Goal: Transaction & Acquisition: Purchase product/service

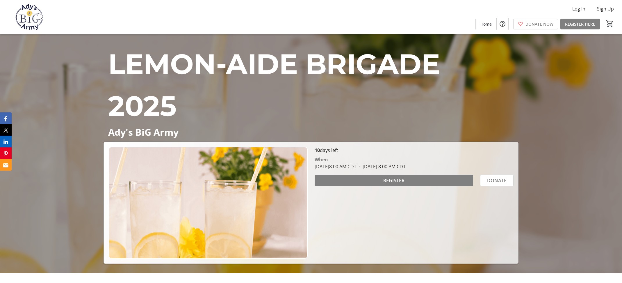
scroll to position [10, 0]
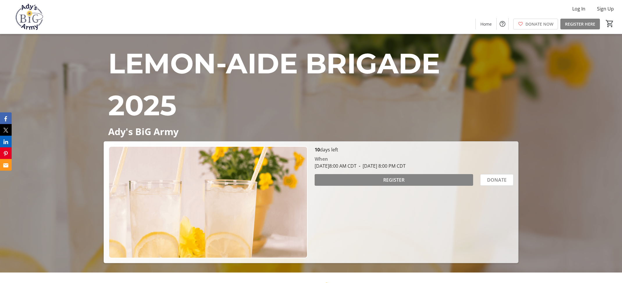
click at [373, 179] on span at bounding box center [394, 180] width 158 height 14
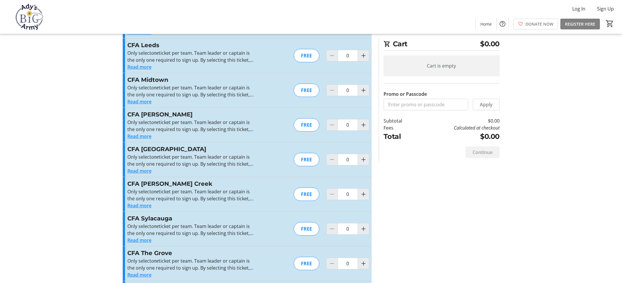
scroll to position [428, 0]
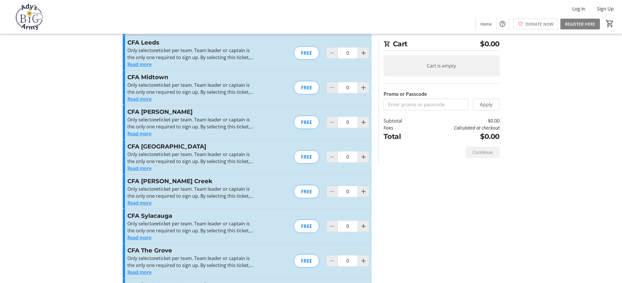
click at [139, 167] on button "Read more" at bounding box center [139, 168] width 24 height 7
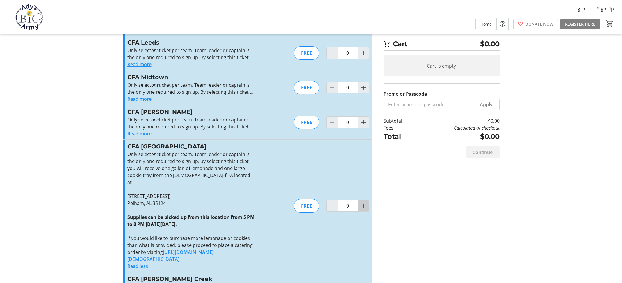
click at [363, 202] on mat-icon "Increment by one" at bounding box center [363, 205] width 7 height 7
type input "1"
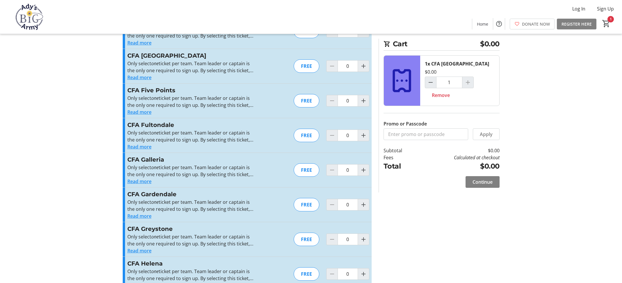
scroll to position [0, 0]
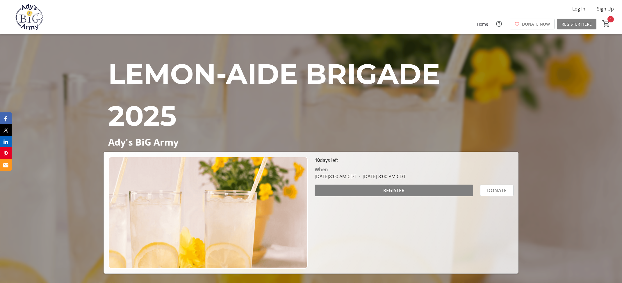
click at [348, 80] on span "LEMON-AIDE BRIGADE 2025" at bounding box center [273, 95] width 331 height 76
click at [156, 113] on span "LEMON-AIDE BRIGADE 2025" at bounding box center [273, 95] width 331 height 76
